Goal: Complete application form: Complete application form

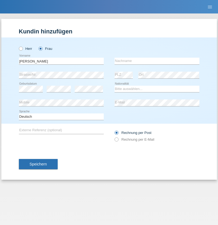
type input "[PERSON_NAME]"
click at [157, 61] on input "text" at bounding box center [157, 61] width 85 height 7
type input "Hofstetter"
select select "CH"
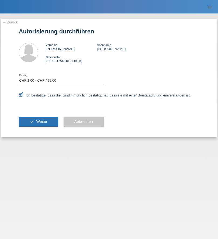
select select "1"
click at [38, 122] on span "Weiter" at bounding box center [41, 121] width 11 height 4
